Goal: Task Accomplishment & Management: Manage account settings

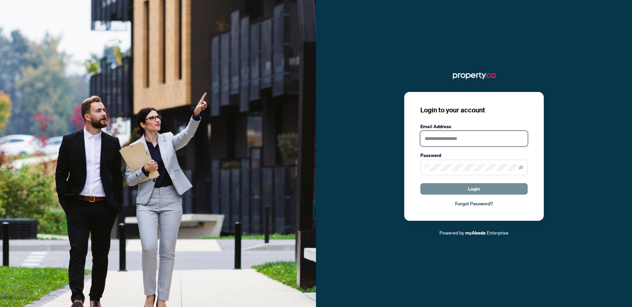
type input "**********"
click at [446, 186] on button "Login" at bounding box center [473, 188] width 107 height 11
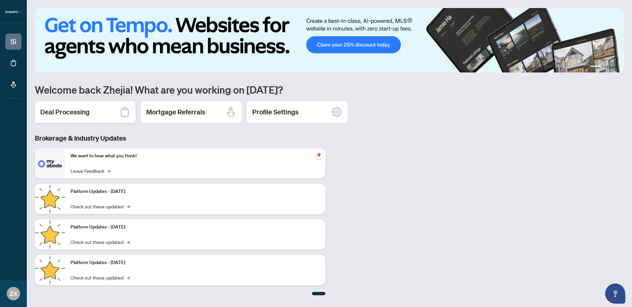
click at [88, 114] on h2 "Deal Processing" at bounding box center [64, 111] width 49 height 9
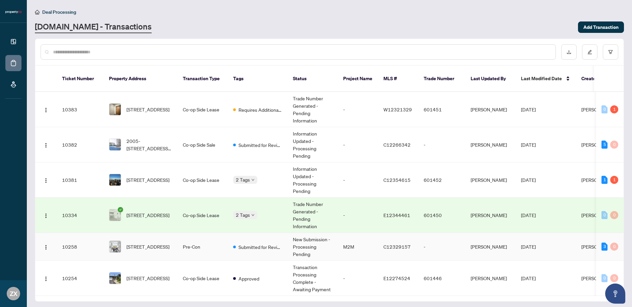
click at [204, 233] on td "Pre-Con" at bounding box center [202, 247] width 50 height 28
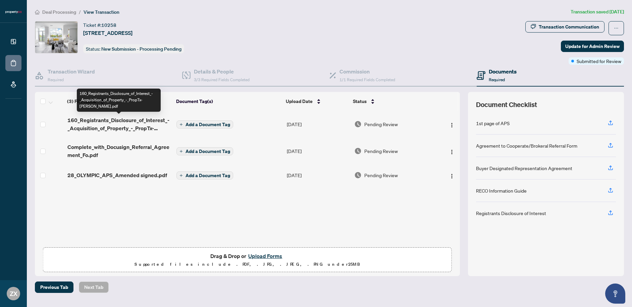
click at [140, 122] on span "160_Registrants_Disclosure_of_Interest_-_Acquisition_of_Property_-_PropTx-OREA.…" at bounding box center [119, 124] width 104 height 16
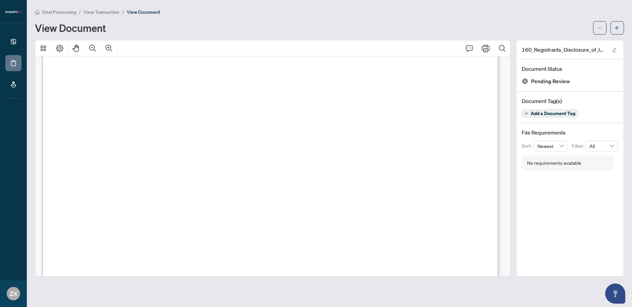
scroll to position [384, 0]
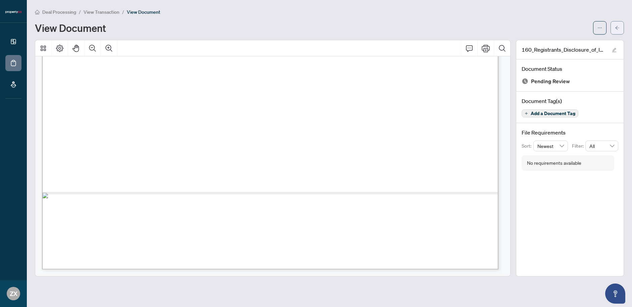
click at [617, 27] on icon "arrow-left" at bounding box center [617, 27] width 5 height 5
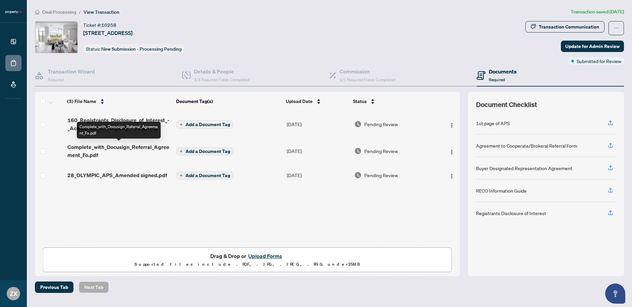
click at [135, 149] on span "Complete_with_Docusign_Referral_Agreement_Fo.pdf" at bounding box center [119, 151] width 104 height 16
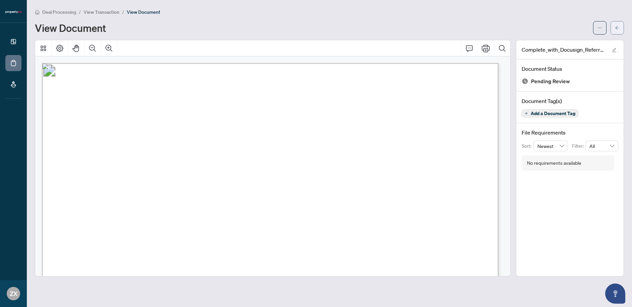
click at [619, 25] on button "button" at bounding box center [616, 27] width 13 height 13
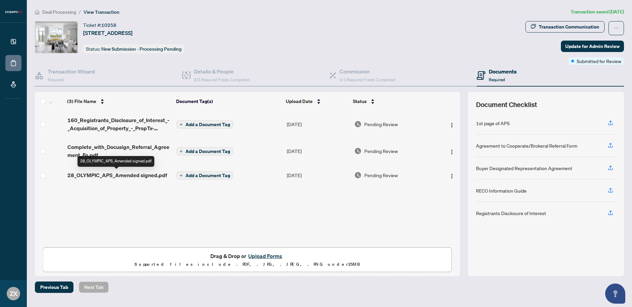
click at [129, 177] on span "28_OLYMPIC_APS_Amended signed.pdf" at bounding box center [117, 175] width 100 height 8
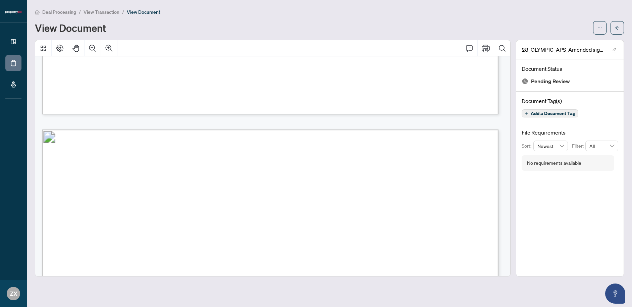
scroll to position [3152, 0]
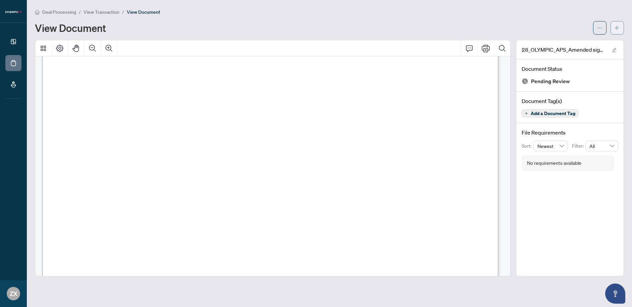
click at [613, 25] on button "button" at bounding box center [616, 27] width 13 height 13
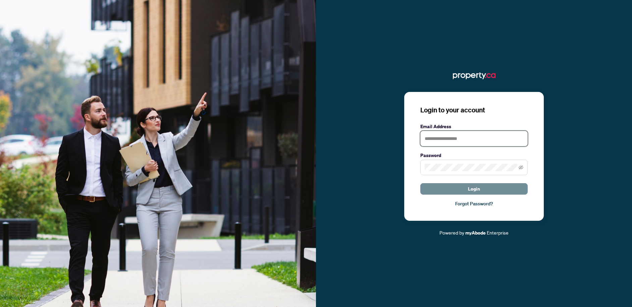
type input "**********"
click at [480, 190] on span "Login" at bounding box center [474, 188] width 12 height 11
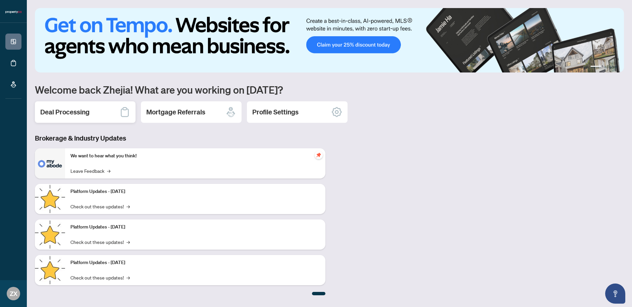
click at [87, 114] on h2 "Deal Processing" at bounding box center [64, 111] width 49 height 9
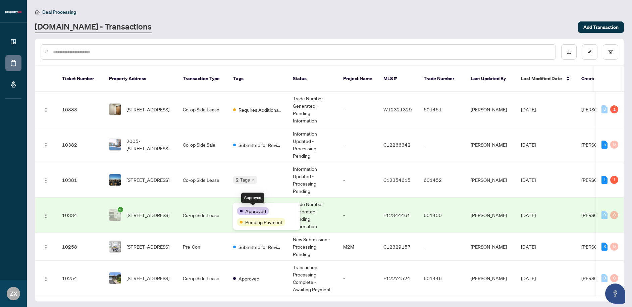
click at [252, 209] on span "Approved" at bounding box center [255, 210] width 21 height 7
click at [252, 171] on body "Dashboard Deal Processing Mortgage Referrals ZX Zhejia [PERSON_NAME] [PERSON_NA…" at bounding box center [316, 153] width 632 height 307
click at [253, 165] on td "2 Tags" at bounding box center [258, 179] width 60 height 35
